Goal: Transaction & Acquisition: Download file/media

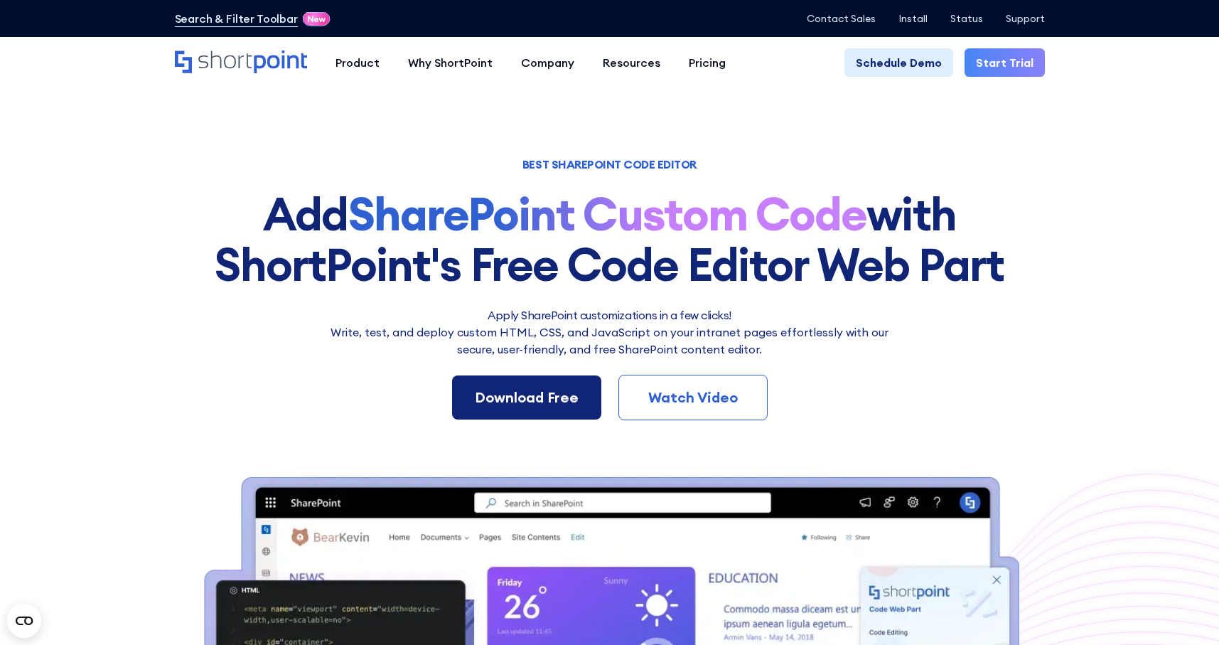
click at [546, 402] on div "Download Free" at bounding box center [527, 397] width 104 height 21
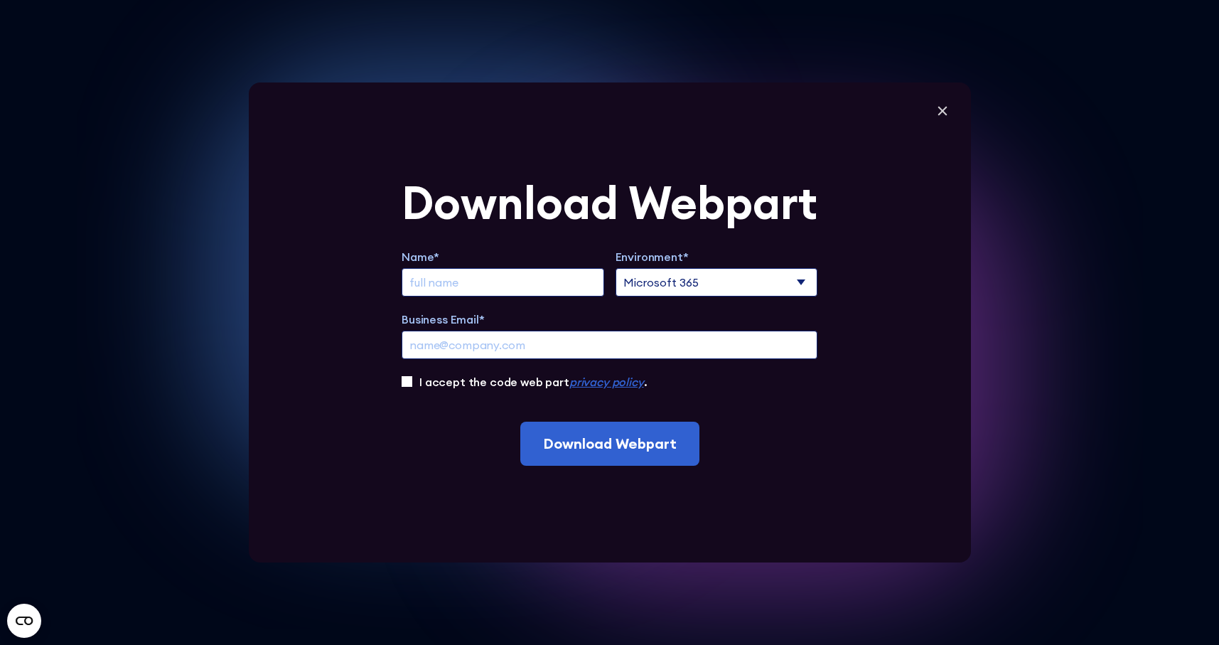
click at [524, 278] on input "Extend Trial" at bounding box center [502, 282] width 203 height 28
click at [697, 280] on select "Microsoft 365 SharePoint Online SharePoint 2019 (On-Premise)" at bounding box center [716, 282] width 203 height 28
click at [517, 279] on input "Extend Trial" at bounding box center [502, 282] width 203 height 28
type input "[PERSON_NAME]"
click at [488, 354] on input "Business Email*" at bounding box center [609, 344] width 416 height 28
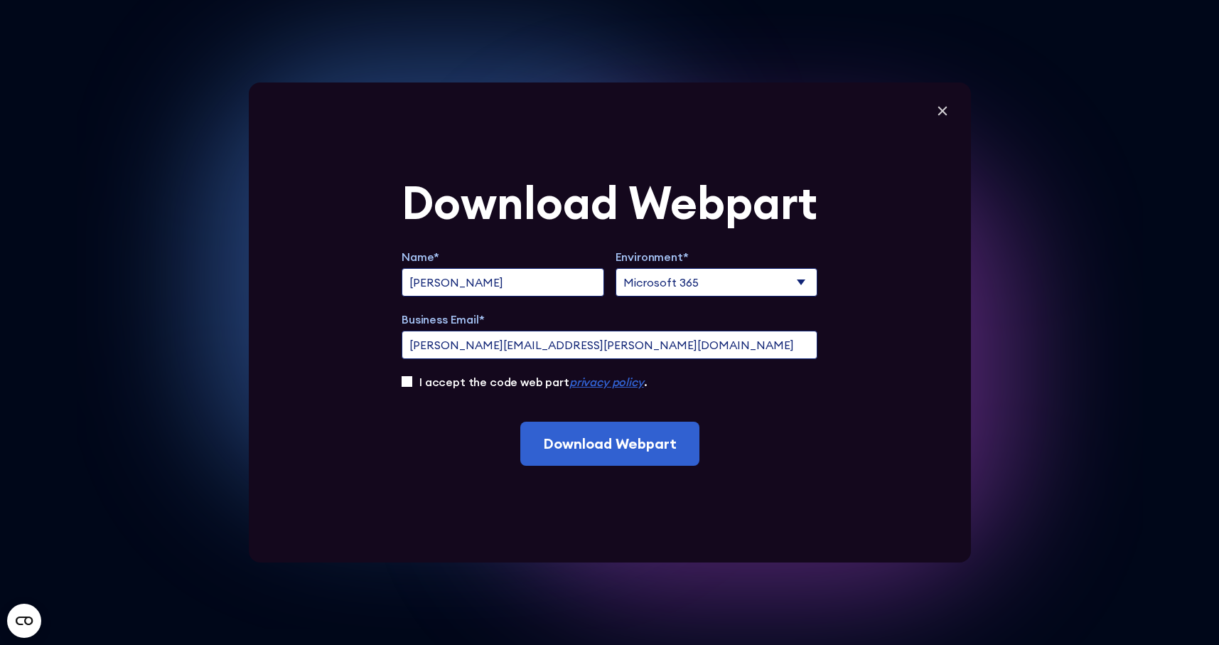
scroll to position [273, 0]
click at [564, 342] on input "[PERSON_NAME][EMAIL_ADDRESS][PERSON_NAME][DOMAIN_NAME]" at bounding box center [609, 344] width 416 height 28
drag, startPoint x: 564, startPoint y: 342, endPoint x: 365, endPoint y: 343, distance: 199.7
click at [365, 343] on div "Download Webpart Name* [PERSON_NAME] Environment* Microsoft 365 SharePoint Onli…" at bounding box center [610, 322] width 722 height 480
type input "[EMAIL_ADDRESS][DOMAIN_NAME]"
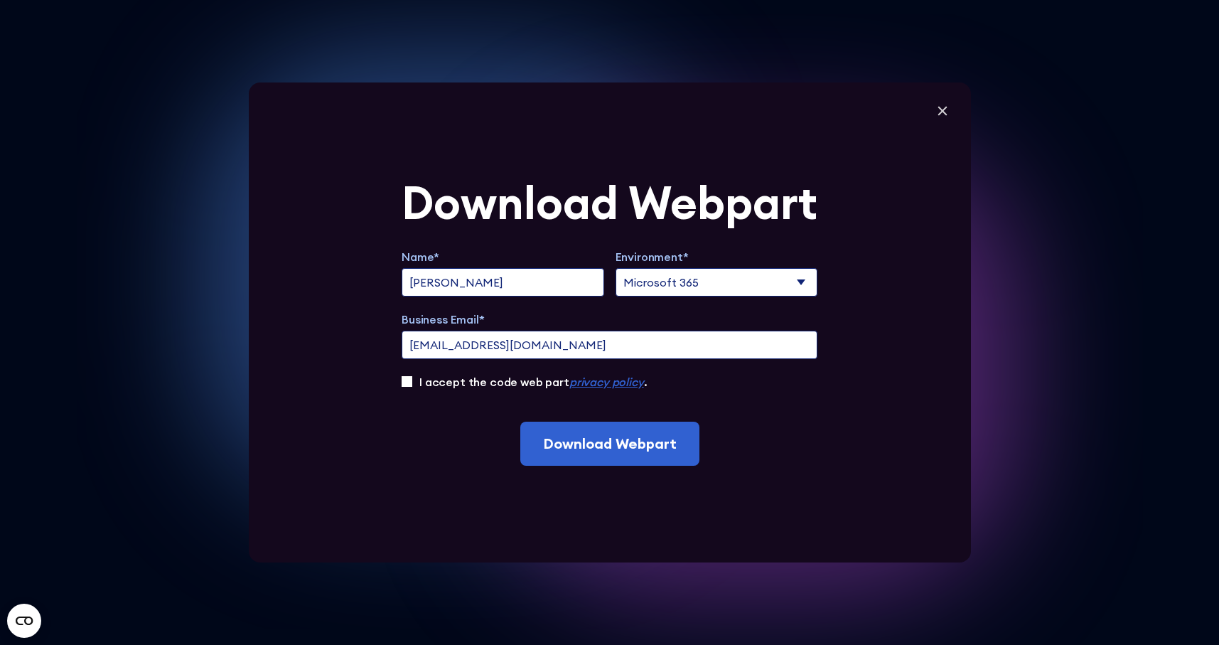
click at [398, 379] on div "Download Webpart Name* [PERSON_NAME] Environment* Microsoft 365 SharePoint Onli…" at bounding box center [610, 322] width 722 height 480
click at [406, 381] on input "I accept the code web part privacy policy ." at bounding box center [406, 381] width 11 height 11
click at [627, 446] on input "Download Webpart" at bounding box center [609, 443] width 179 height 44
click at [409, 382] on input "I accept the code web part privacy policy ." at bounding box center [406, 381] width 11 height 11
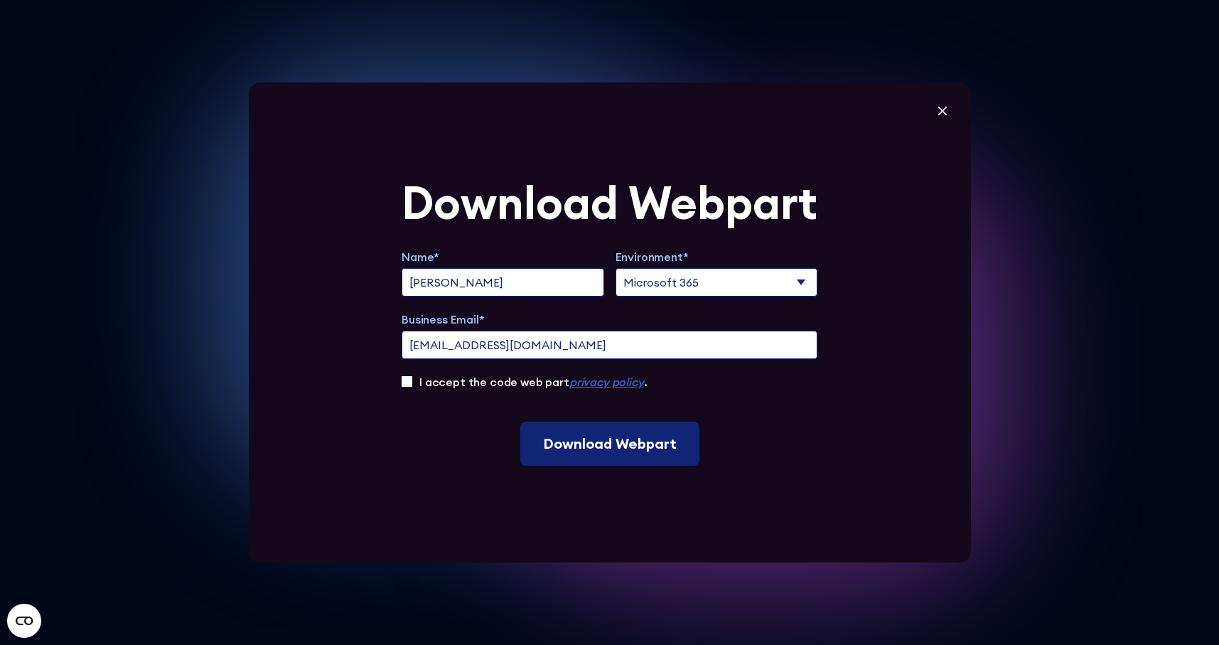
click at [605, 453] on input "Download Webpart" at bounding box center [609, 443] width 179 height 44
click at [406, 384] on input "I accept the code web part privacy policy ." at bounding box center [406, 381] width 11 height 11
checkbox input "true"
click at [608, 443] on input "Download Webpart" at bounding box center [609, 443] width 179 height 44
click at [546, 332] on input "[EMAIL_ADDRESS][DOMAIN_NAME]" at bounding box center [609, 344] width 416 height 28
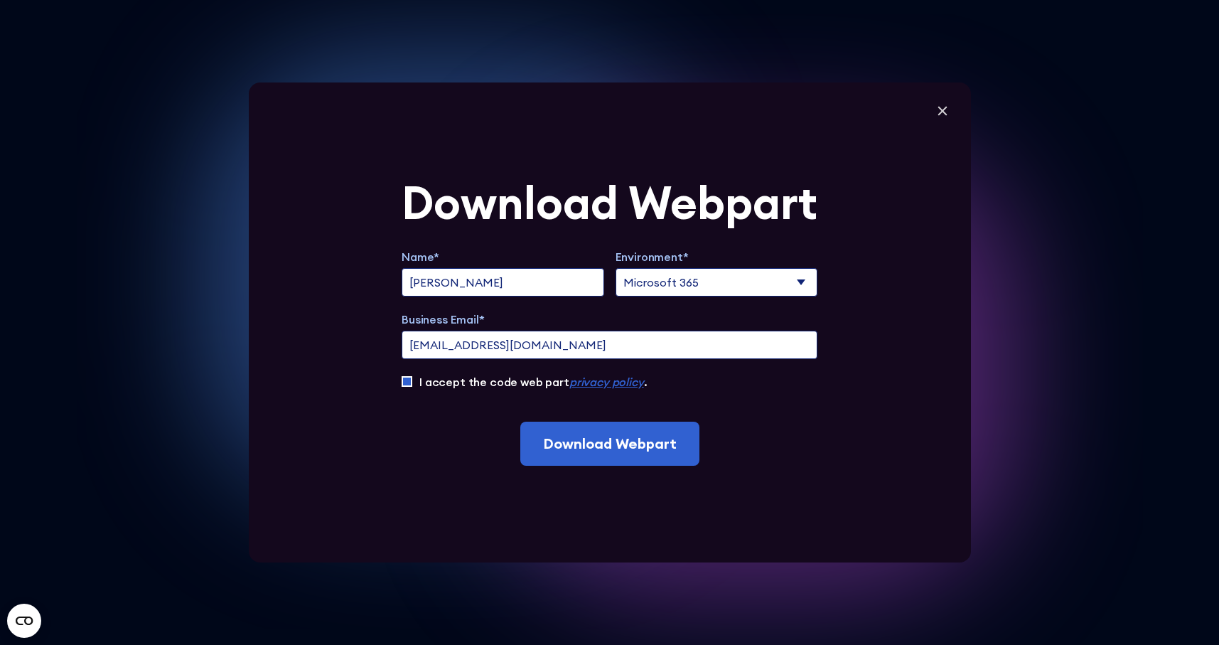
click at [551, 344] on input "[EMAIL_ADDRESS][DOMAIN_NAME]" at bounding box center [609, 344] width 416 height 28
click at [523, 350] on input "[EMAIL_ADDRESS][DOMAIN_NAME]" at bounding box center [609, 344] width 416 height 28
drag, startPoint x: 579, startPoint y: 345, endPoint x: 332, endPoint y: 298, distance: 251.8
click at [332, 298] on div "Download Webpart Name* [PERSON_NAME] Environment* Microsoft 365 SharePoint Onli…" at bounding box center [610, 322] width 722 height 480
type input "[PERSON_NAME][EMAIL_ADDRESS][PERSON_NAME][DOMAIN_NAME]"
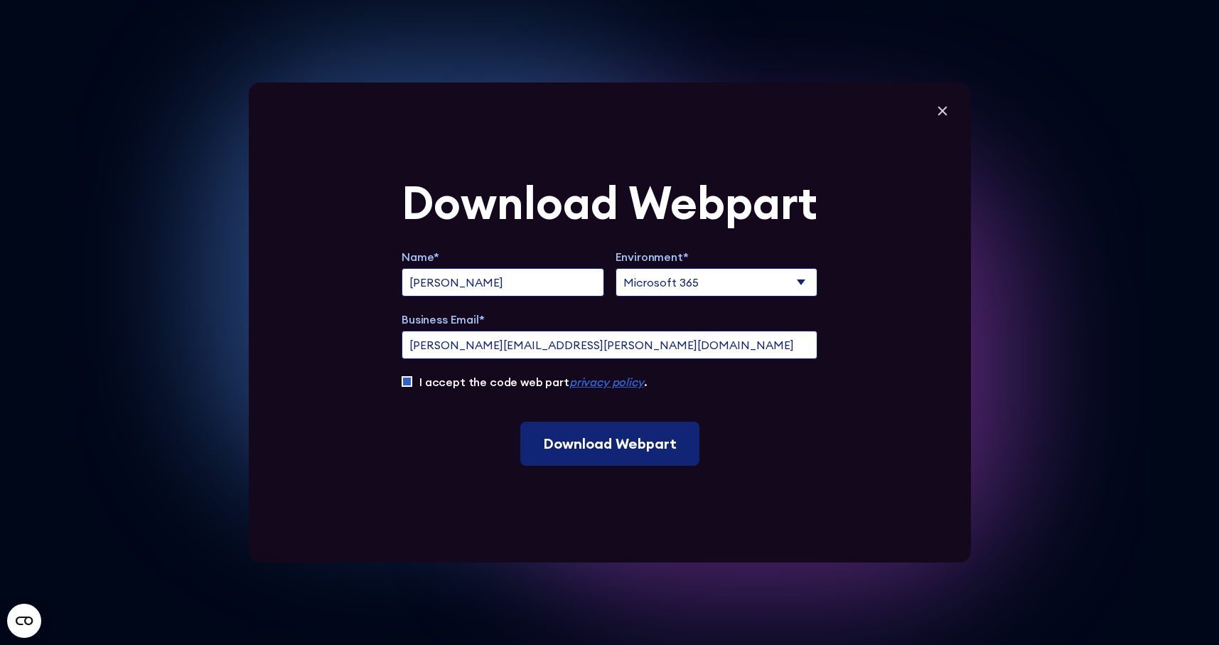
click at [615, 448] on input "Download Webpart" at bounding box center [609, 443] width 179 height 44
